Goal: Task Accomplishment & Management: Manage account settings

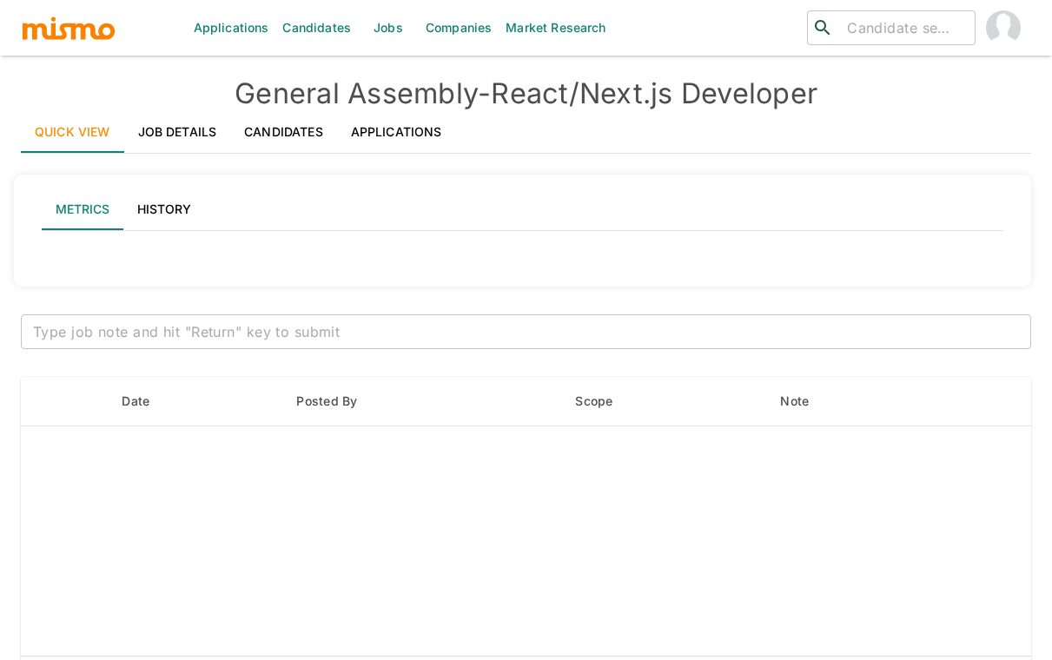
type input "Active statuses"
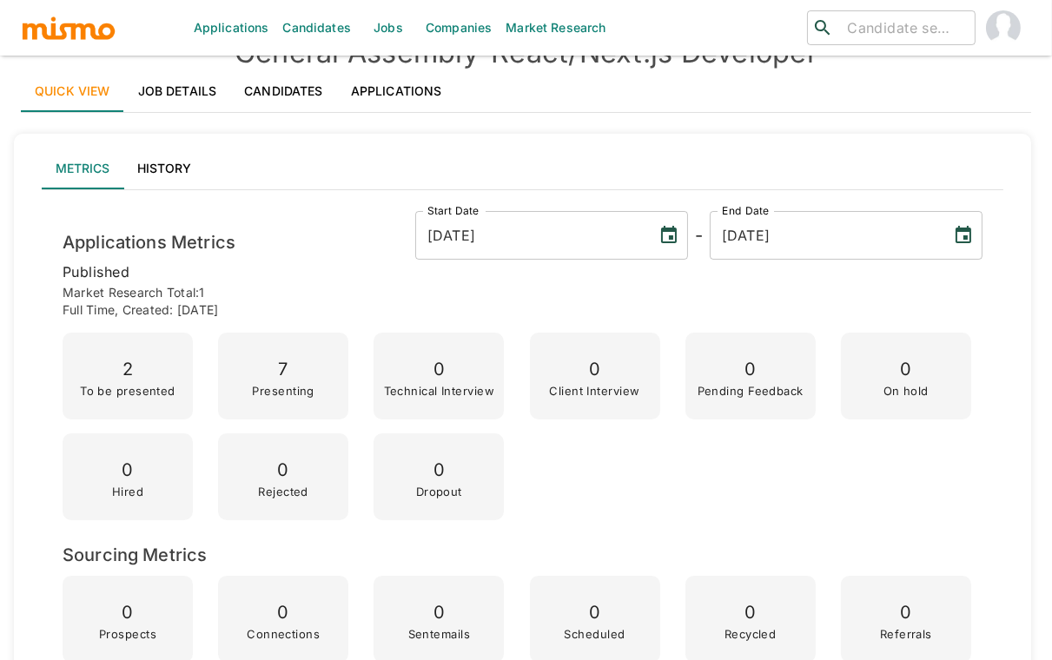
scroll to position [41, 0]
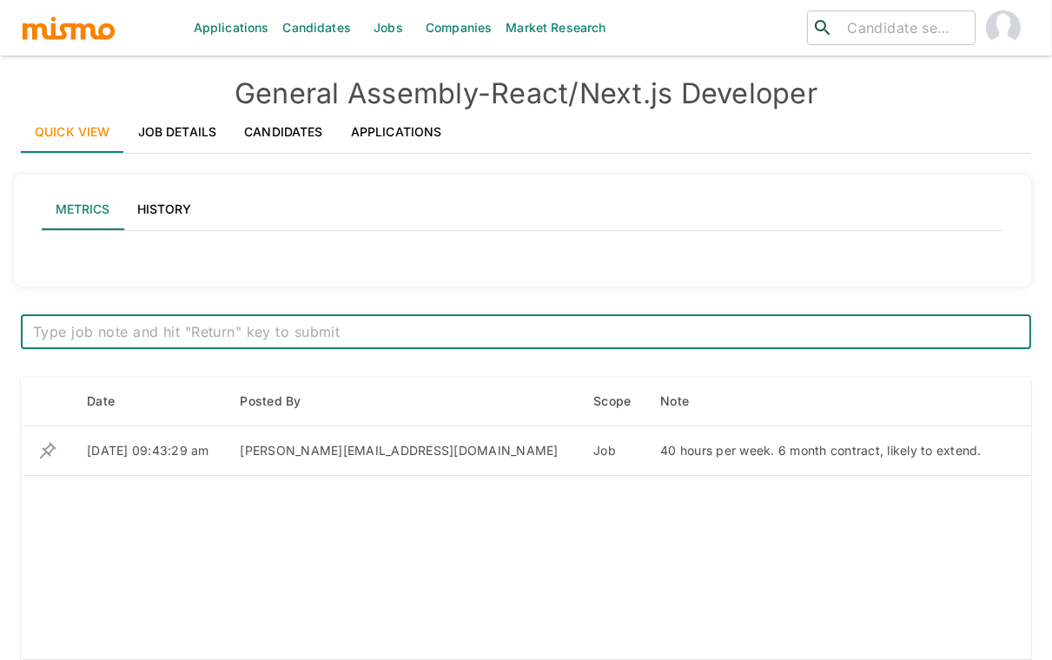
click at [279, 127] on link "Candidates" at bounding box center [283, 132] width 107 height 42
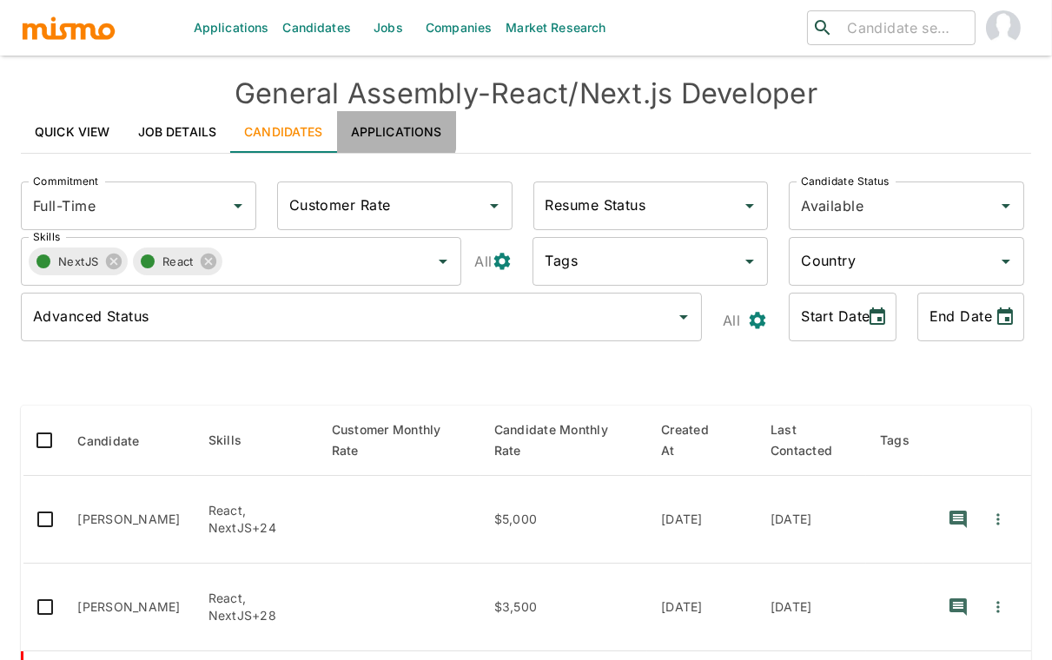
click at [371, 125] on link "Applications" at bounding box center [396, 132] width 119 height 42
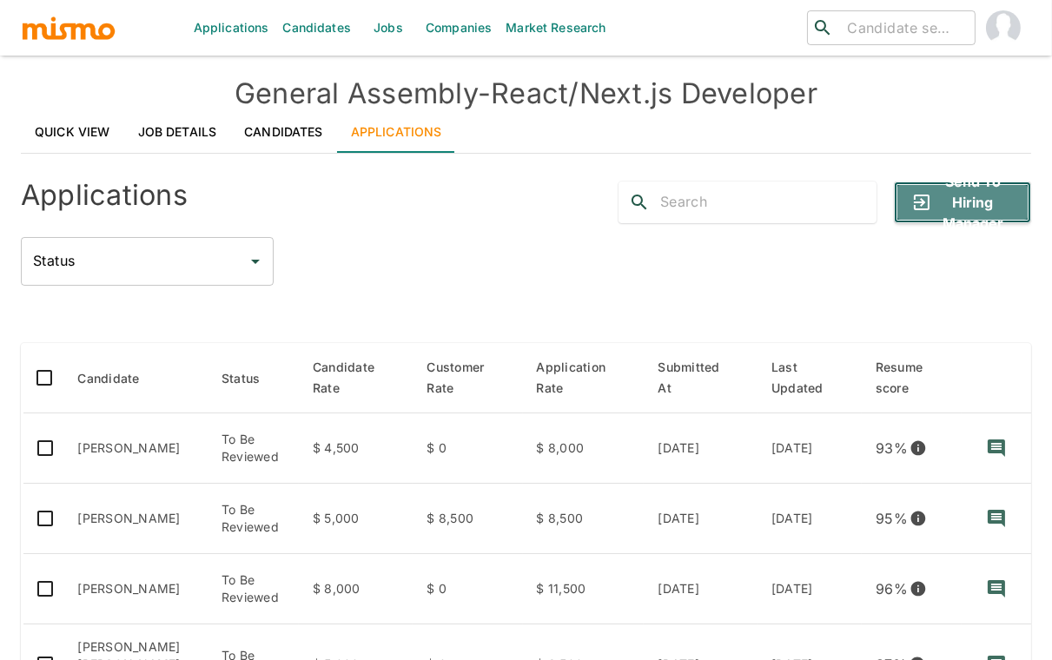
click at [985, 215] on button "Send to Hiring Manager" at bounding box center [962, 203] width 137 height 42
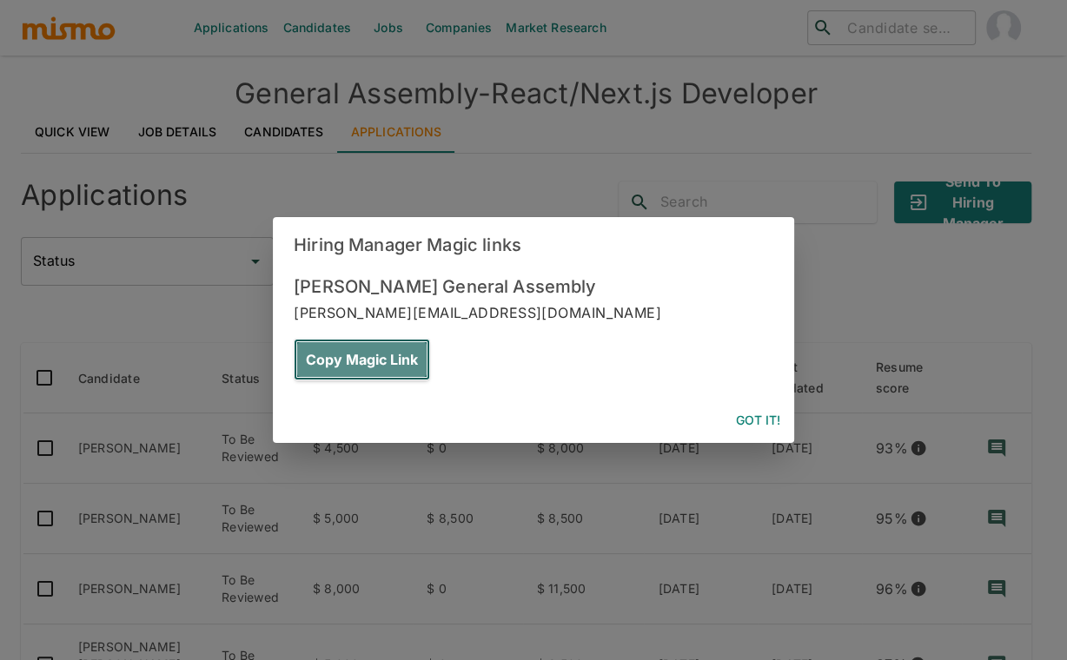
click at [430, 339] on button "Copy Magic Link" at bounding box center [362, 360] width 136 height 42
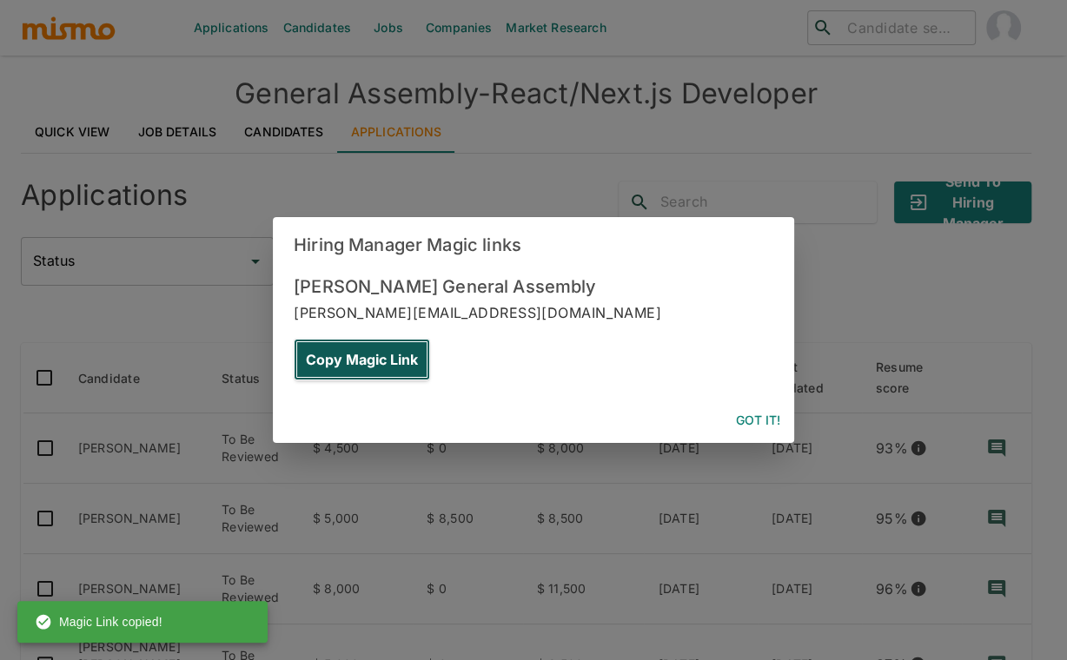
click at [430, 339] on button "Copy Magic Link" at bounding box center [362, 360] width 136 height 42
